Goal: Task Accomplishment & Management: Use online tool/utility

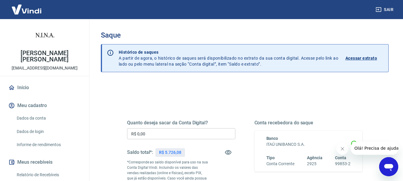
click at [179, 135] on input "R$ 0,00" at bounding box center [181, 133] width 108 height 11
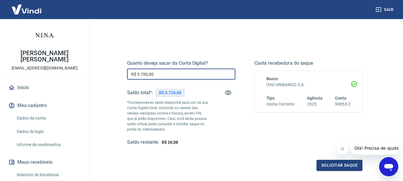
scroll to position [90, 0]
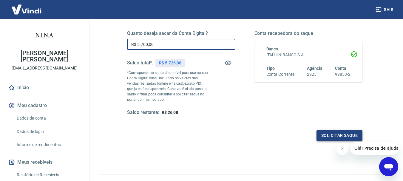
type input "R$ 5.700,00"
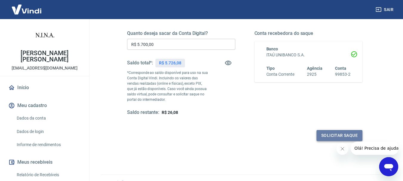
click at [329, 136] on button "Solicitar saque" at bounding box center [340, 135] width 46 height 11
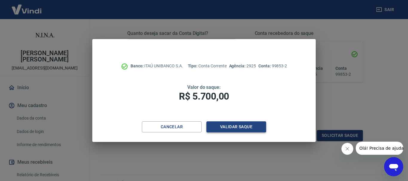
click at [227, 130] on button "Validar saque" at bounding box center [236, 126] width 60 height 11
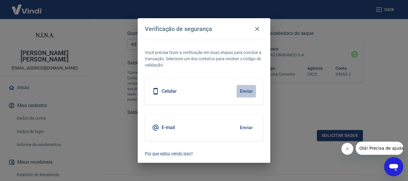
click at [246, 93] on button "Enviar" at bounding box center [245, 91] width 19 height 13
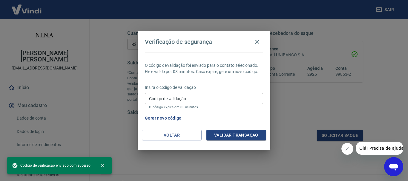
click at [243, 100] on input "Código de validação" at bounding box center [204, 98] width 118 height 11
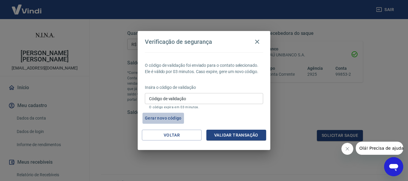
click at [163, 118] on button "Gerar novo código" at bounding box center [162, 118] width 41 height 11
click at [258, 43] on icon "button" at bounding box center [257, 42] width 4 height 4
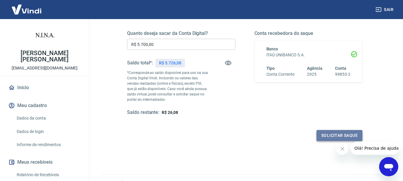
click at [328, 134] on button "Solicitar saque" at bounding box center [340, 135] width 46 height 11
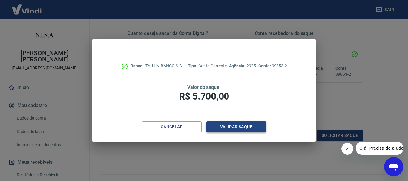
click at [224, 126] on button "Validar saque" at bounding box center [236, 126] width 60 height 11
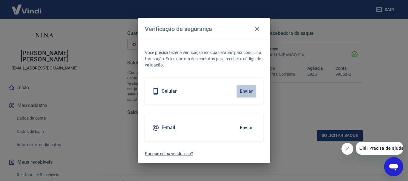
click at [243, 90] on button "Enviar" at bounding box center [245, 91] width 19 height 13
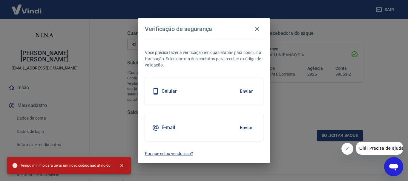
click at [120, 165] on icon "close" at bounding box center [122, 166] width 4 height 4
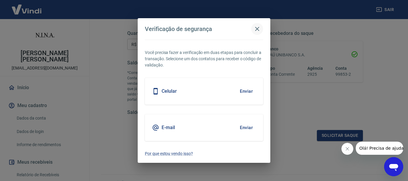
click at [257, 31] on icon "button" at bounding box center [256, 28] width 7 height 7
